Goal: Information Seeking & Learning: Understand process/instructions

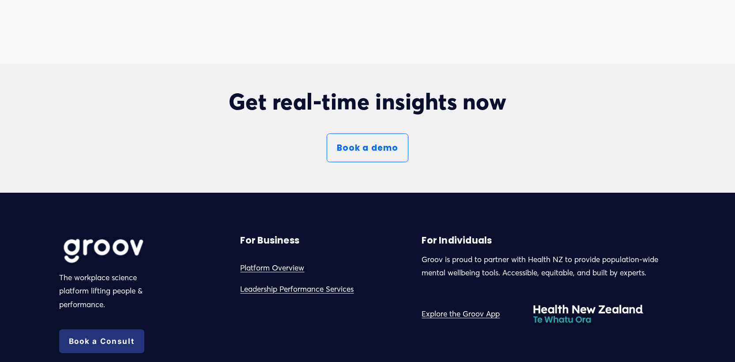
scroll to position [4910, 0]
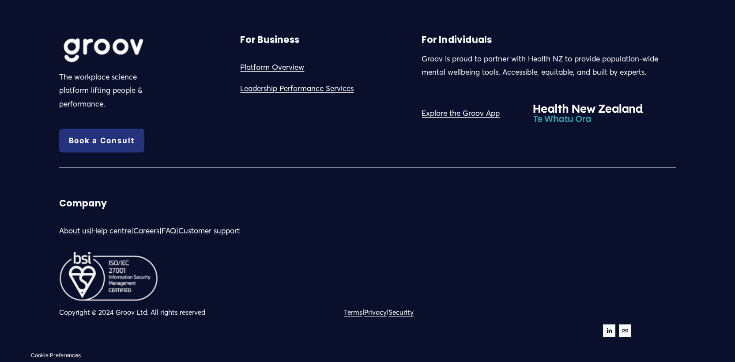
click at [354, 313] on link "Terms" at bounding box center [353, 312] width 19 height 12
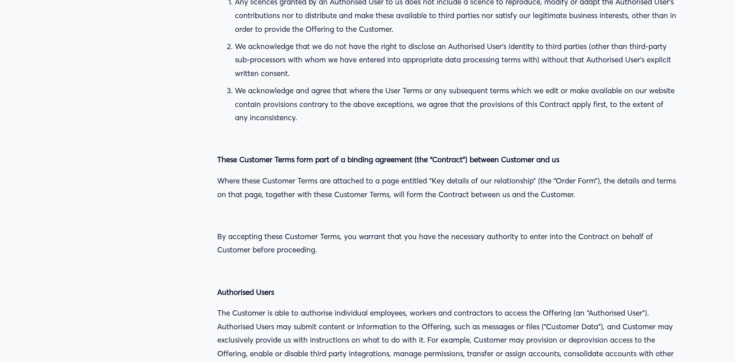
scroll to position [1211, 0]
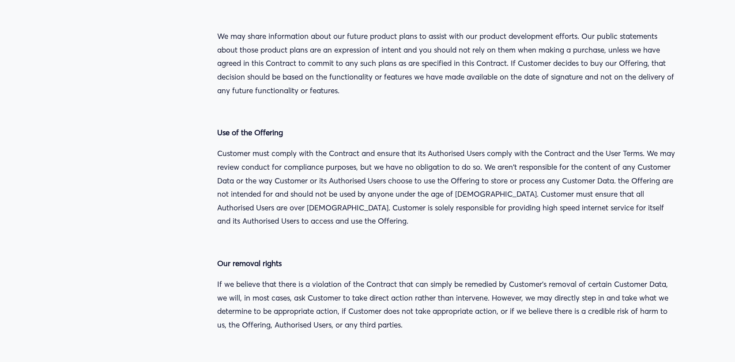
click at [582, 180] on p "Customer must comply with the Contract and ensure that its Authorised Users com…" at bounding box center [446, 187] width 459 height 81
click at [492, 155] on p "Customer must comply with the Contract and ensure that its Authorised Users com…" at bounding box center [446, 187] width 459 height 81
click at [479, 196] on p "Customer must comply with the Contract and ensure that its Authorised Users com…" at bounding box center [446, 187] width 459 height 81
click at [588, 166] on p "Customer must comply with the Contract and ensure that its Authorised Users com…" at bounding box center [446, 187] width 459 height 81
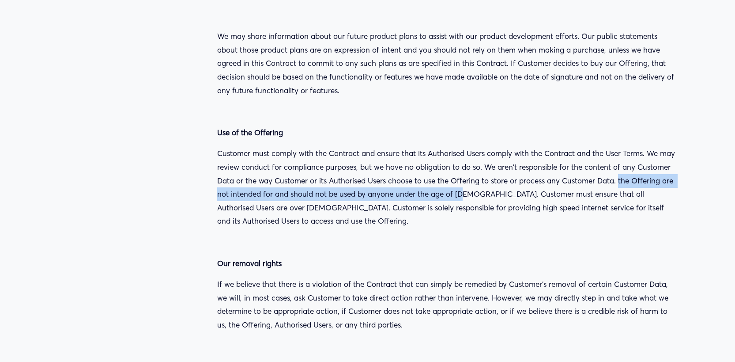
drag, startPoint x: 653, startPoint y: 167, endPoint x: 506, endPoint y: 182, distance: 147.8
click at [506, 182] on p "Customer must comply with the Contract and ensure that its Authorised Users com…" at bounding box center [446, 187] width 459 height 81
copy p "the Offering are not intended for and should not be used by anyone under the ag…"
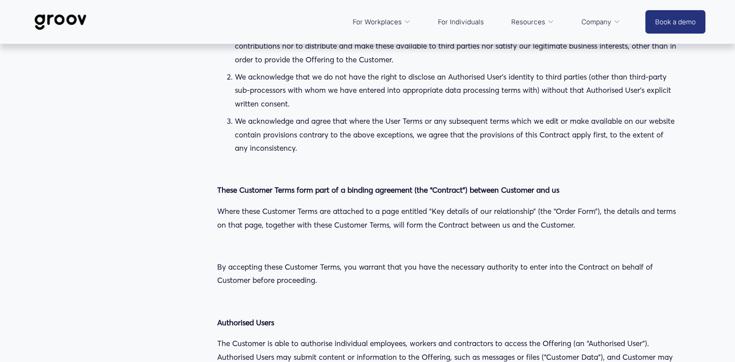
scroll to position [200, 0]
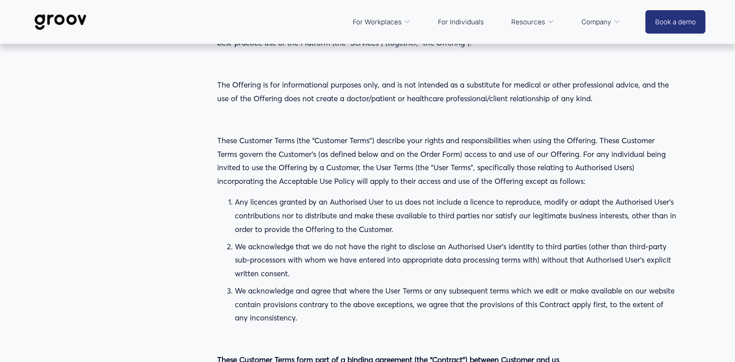
click at [424, 204] on p "Any licences granted by an Authorised User to us does not include a licence to …" at bounding box center [455, 215] width 441 height 41
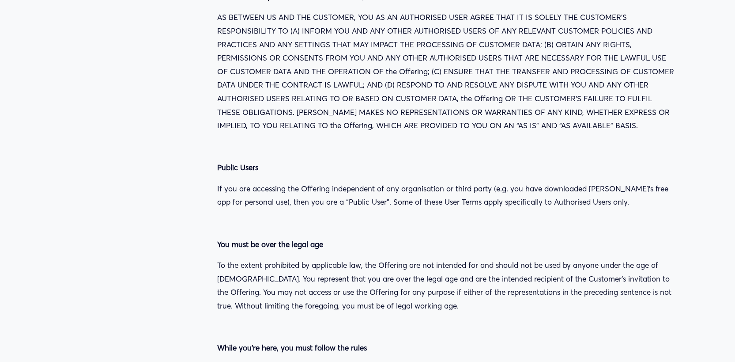
scroll to position [8677, 0]
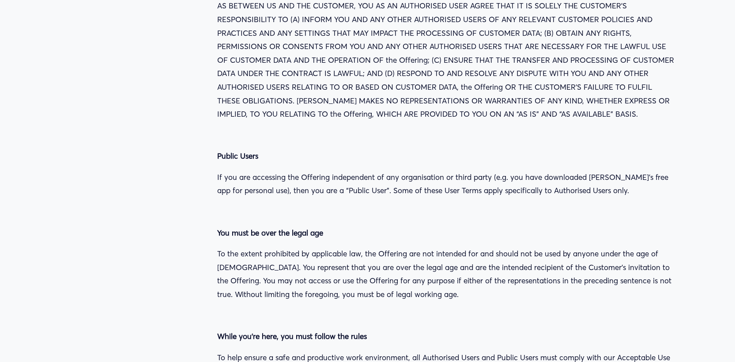
click at [475, 226] on p "You must be over the legal age" at bounding box center [446, 233] width 459 height 14
